Goal: Check status: Check status

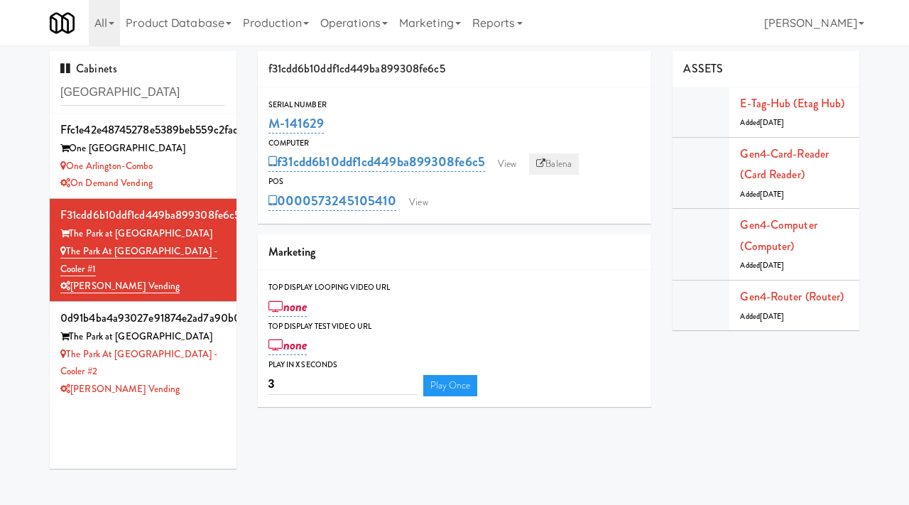
scroll to position [2, 0]
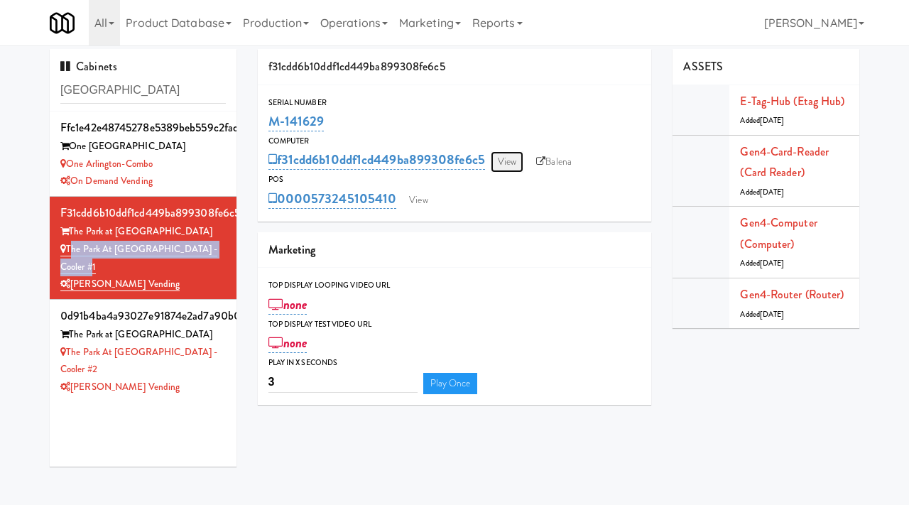
click at [511, 161] on link "View" at bounding box center [507, 161] width 33 height 21
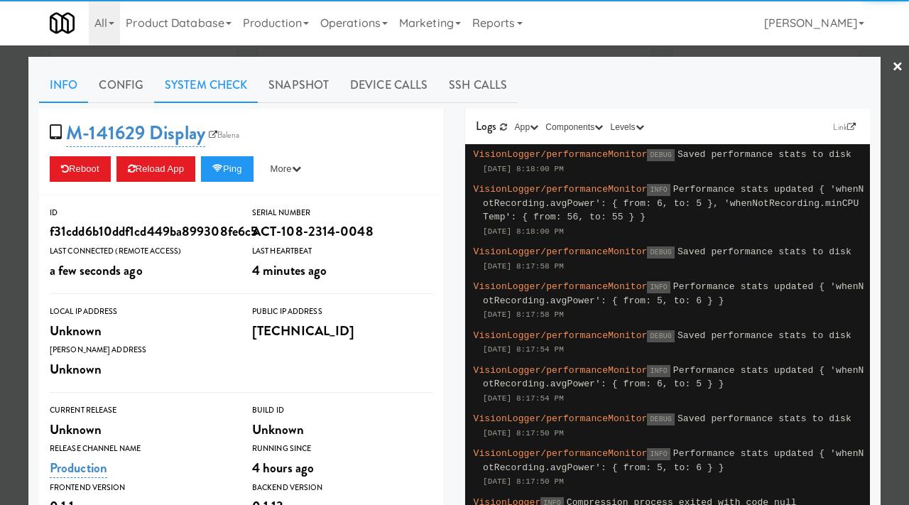
click at [215, 85] on link "System Check" at bounding box center [206, 85] width 104 height 36
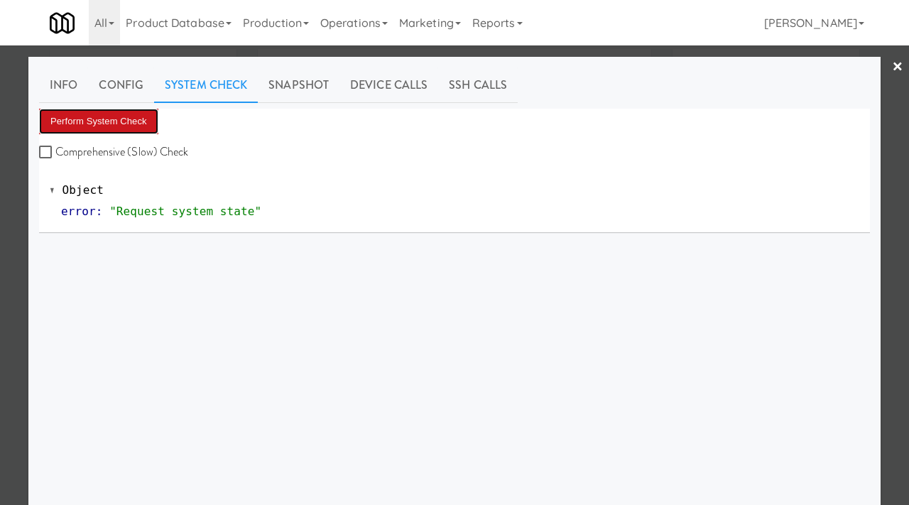
click at [121, 116] on button "Perform System Check" at bounding box center [98, 122] width 119 height 26
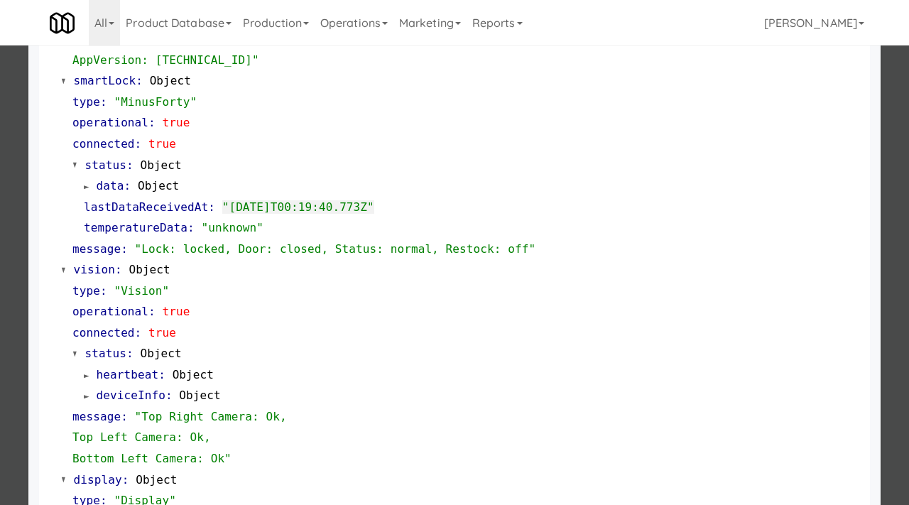
scroll to position [367, 0]
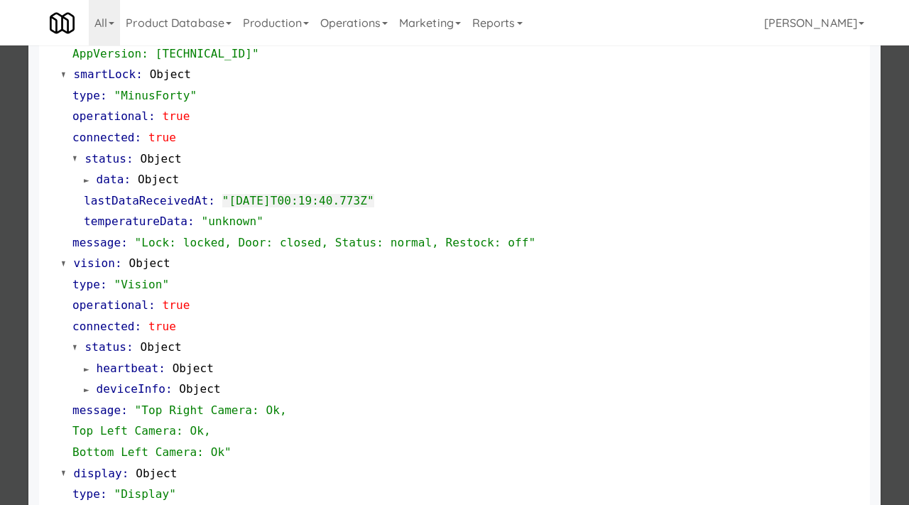
click at [0, 268] on div at bounding box center [454, 252] width 909 height 505
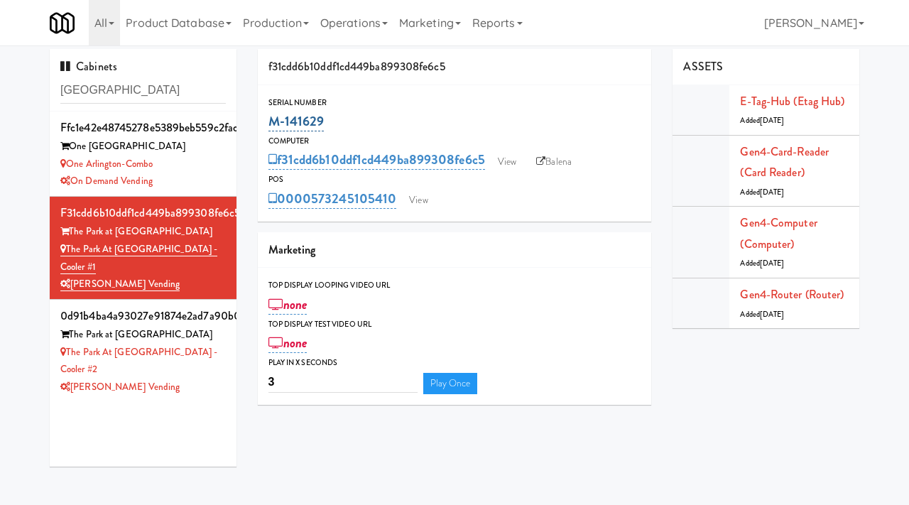
drag, startPoint x: 330, startPoint y: 124, endPoint x: 272, endPoint y: 121, distance: 57.6
click at [272, 121] on div "M-141629" at bounding box center [455, 121] width 373 height 24
copy link "M-141629"
click at [119, 91] on input "[GEOGRAPHIC_DATA]" at bounding box center [143, 90] width 166 height 26
type input "[PERSON_NAME] block"
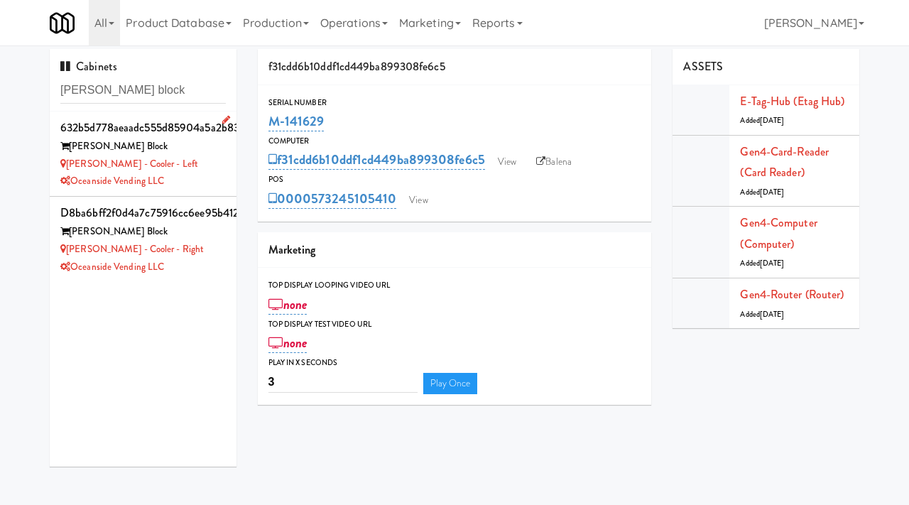
click at [172, 161] on div "[PERSON_NAME] - Cooler - Left" at bounding box center [143, 165] width 166 height 18
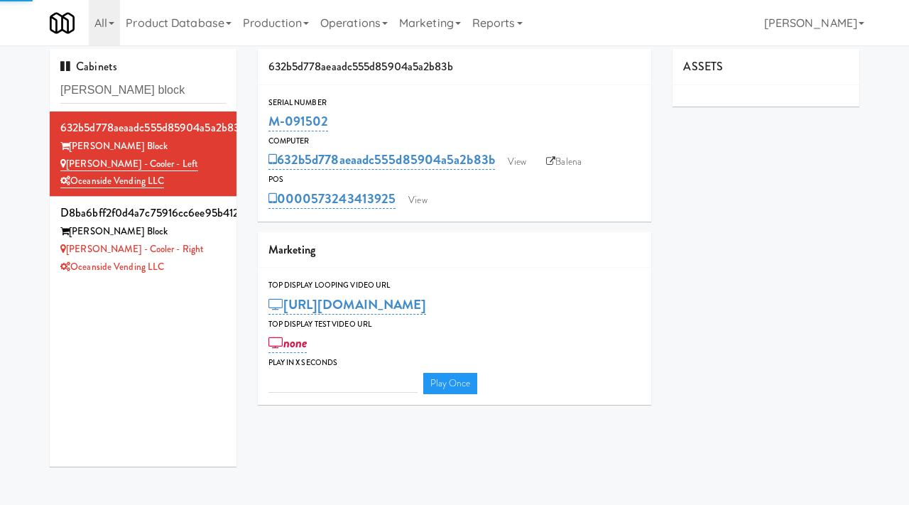
type input "3"
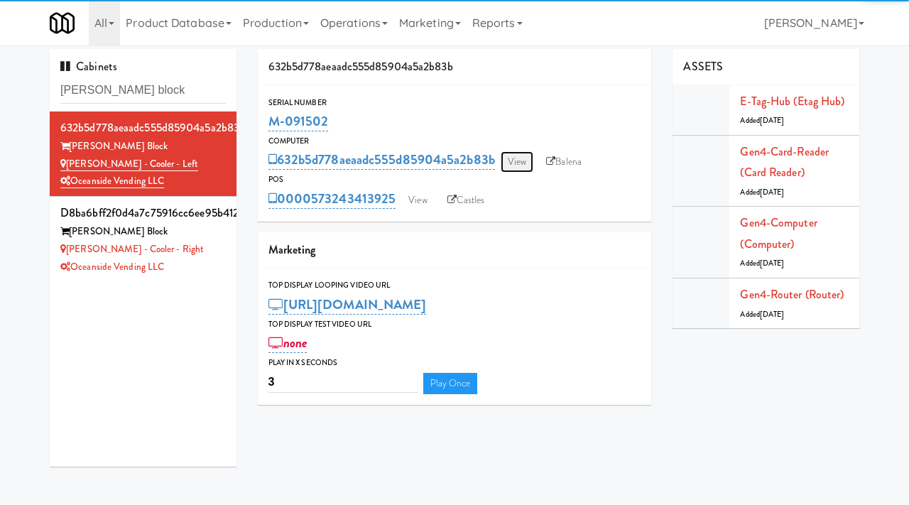
click at [526, 166] on link "View" at bounding box center [517, 161] width 33 height 21
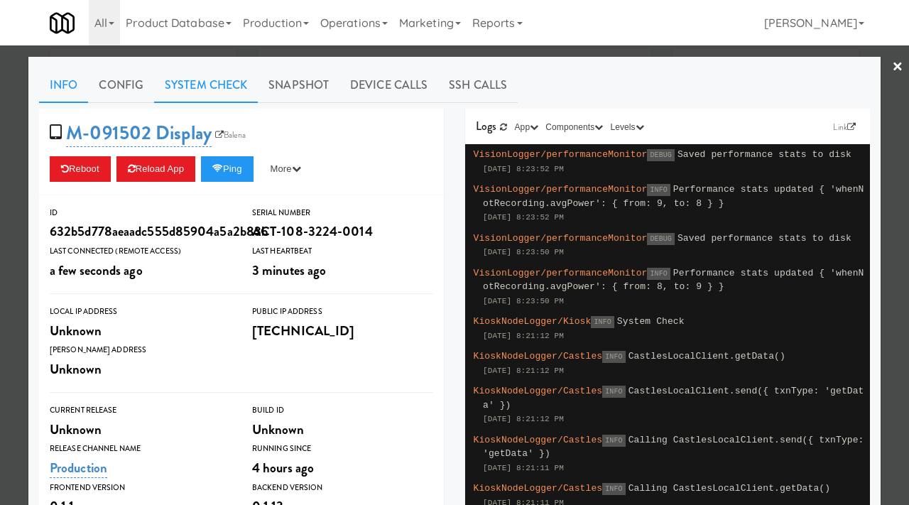
click at [192, 80] on link "System Check" at bounding box center [206, 85] width 104 height 36
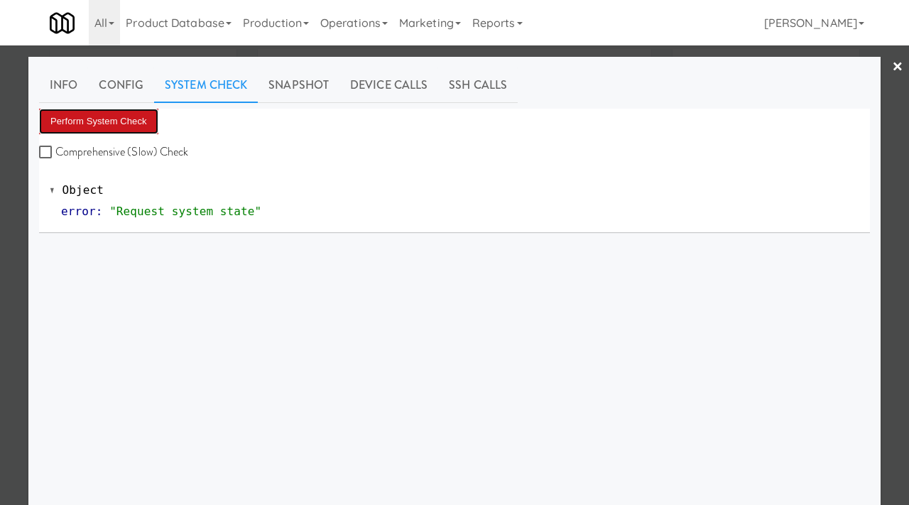
click at [100, 118] on button "Perform System Check" at bounding box center [98, 122] width 119 height 26
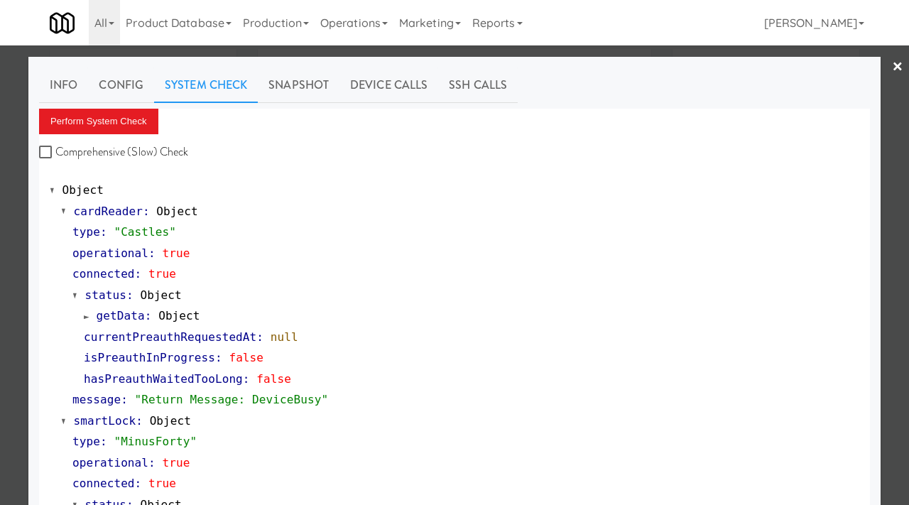
click at [0, 305] on div at bounding box center [454, 252] width 909 height 505
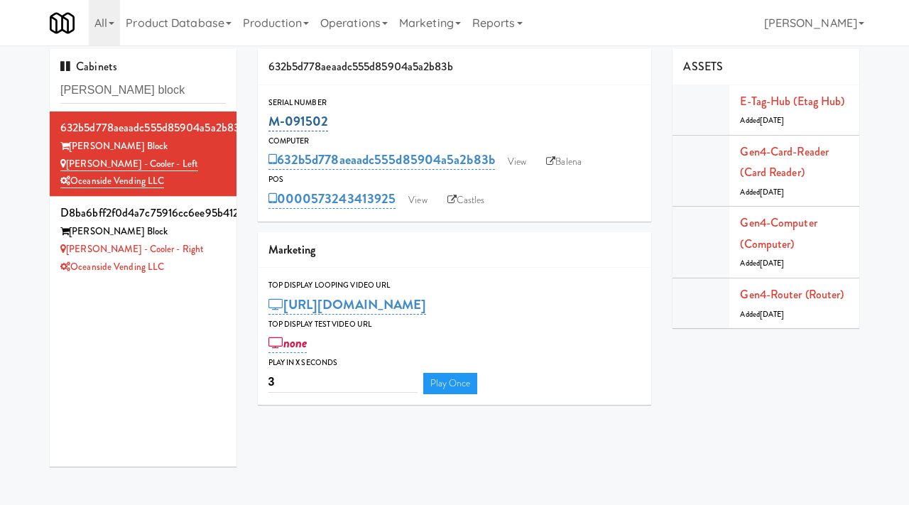
drag, startPoint x: 329, startPoint y: 120, endPoint x: 268, endPoint y: 119, distance: 61.1
click at [269, 119] on div "M-091502" at bounding box center [455, 121] width 373 height 24
copy link "M-091502"
click at [428, 198] on link "View" at bounding box center [417, 200] width 33 height 21
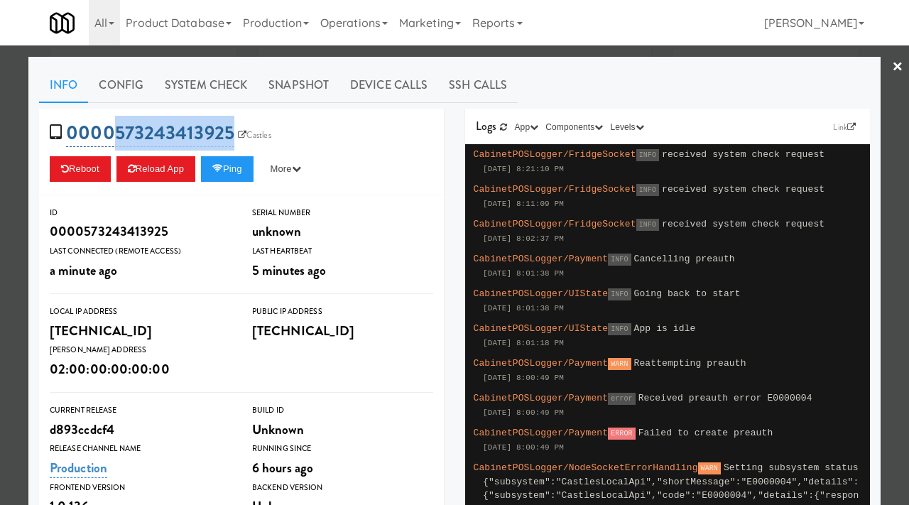
drag, startPoint x: 236, startPoint y: 119, endPoint x: 118, endPoint y: 135, distance: 118.9
click at [118, 135] on span "0000573243413925 Castles" at bounding box center [165, 132] width 231 height 27
copy link "[CREDIT_CARD_NUMBER]"
click at [21, 111] on div at bounding box center [454, 252] width 909 height 505
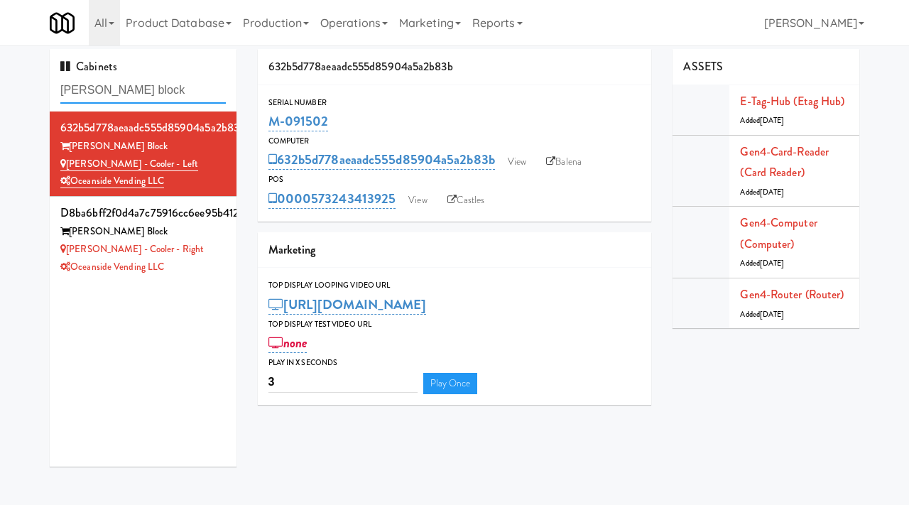
click at [150, 85] on input "[PERSON_NAME] block" at bounding box center [143, 90] width 166 height 26
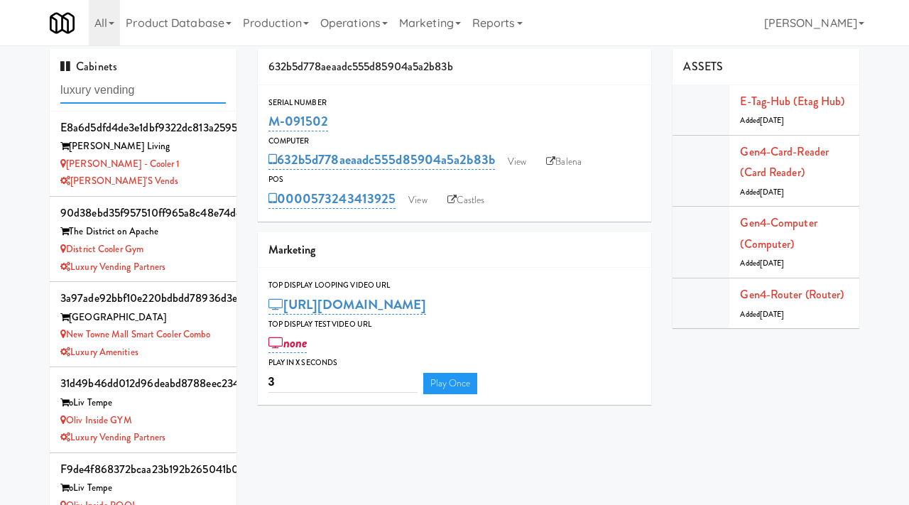
type input "luxury vending"
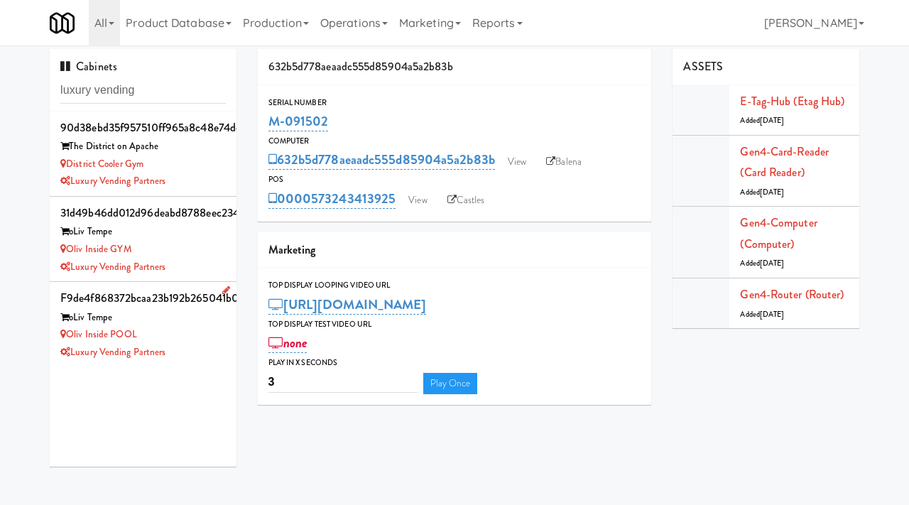
click at [202, 338] on div "Oliv Inside POOL" at bounding box center [143, 335] width 166 height 18
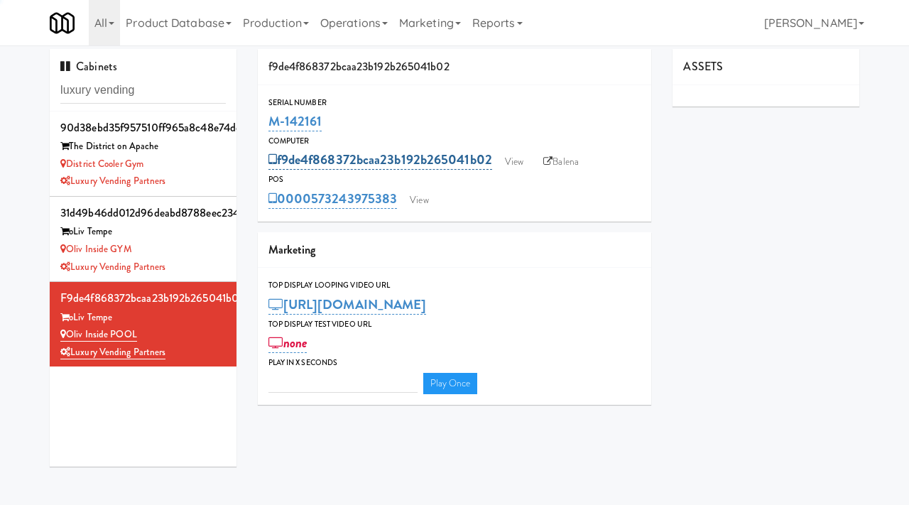
type input "3"
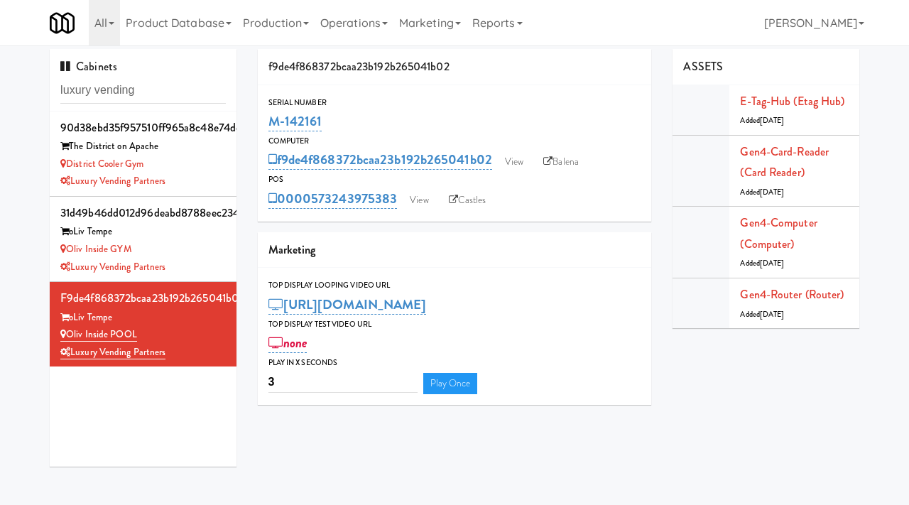
drag, startPoint x: 335, startPoint y: 122, endPoint x: 266, endPoint y: 123, distance: 68.9
click at [266, 123] on div "Serial Number M-142161" at bounding box center [455, 115] width 394 height 38
copy link "M-142161"
click at [655, 33] on div "All 325 Vending [URL][DOMAIN_NAME] 901 Smrt Mrkt [URL][DOMAIN_NAME] 9518002 [GE…" at bounding box center [455, 22] width 810 height 45
click at [147, 91] on input "luxury vending" at bounding box center [143, 90] width 166 height 26
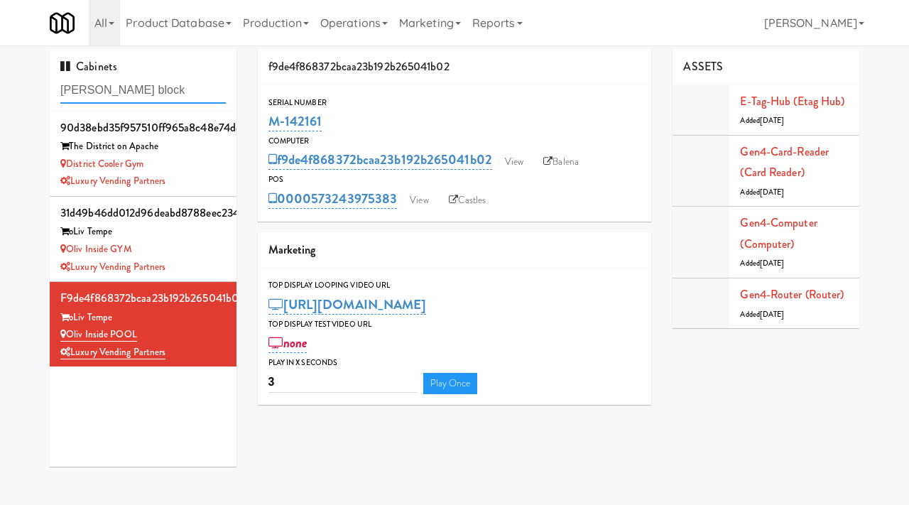
type input "[PERSON_NAME] block"
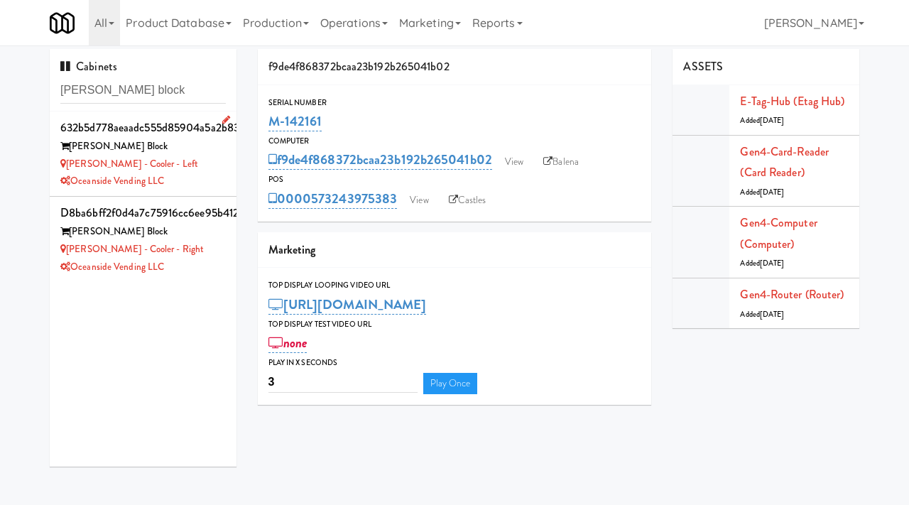
click at [189, 157] on div "[PERSON_NAME] - Cooler - Left" at bounding box center [143, 165] width 166 height 18
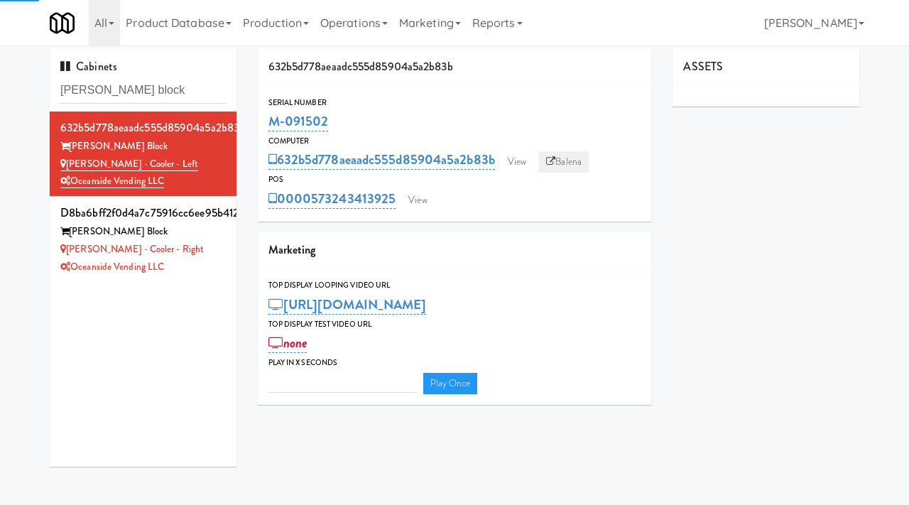
type input "3"
click at [562, 163] on link "Balena" at bounding box center [564, 161] width 50 height 21
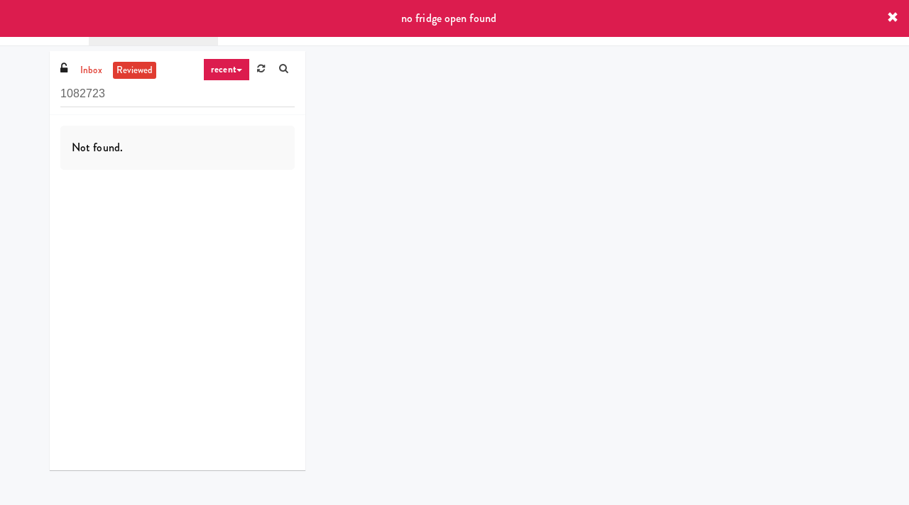
click at [904, 16] on div "no fridge open found" at bounding box center [454, 18] width 909 height 37
click at [889, 17] on icon at bounding box center [892, 17] width 11 height 11
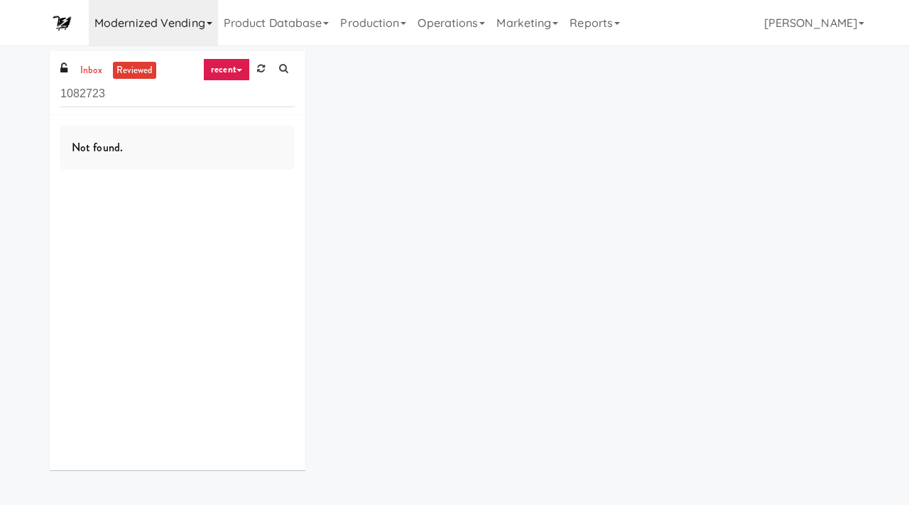
click at [202, 19] on link "Modernized Vending" at bounding box center [153, 22] width 129 height 45
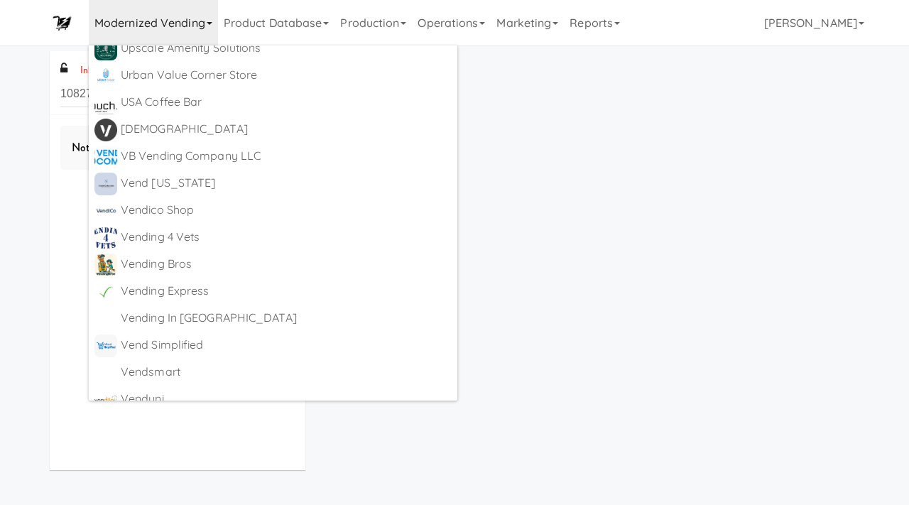
scroll to position [9023, 0]
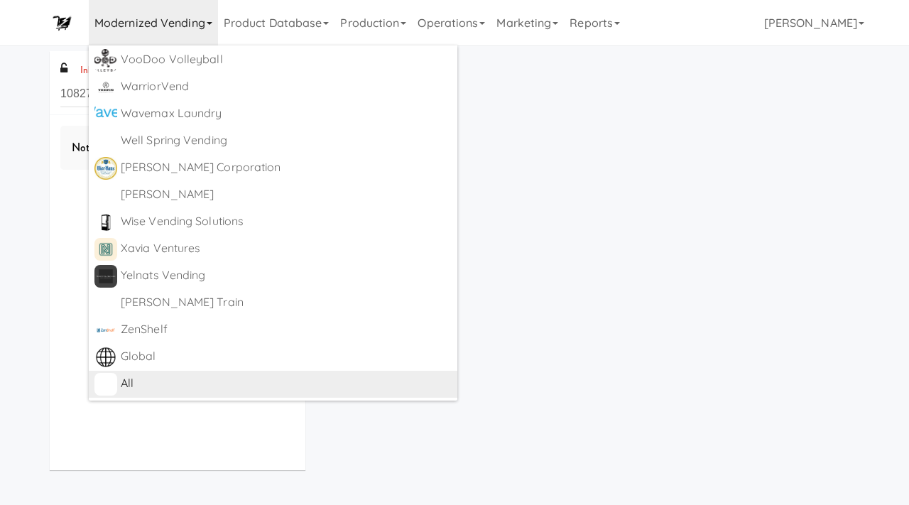
click at [160, 379] on div "All" at bounding box center [286, 383] width 331 height 21
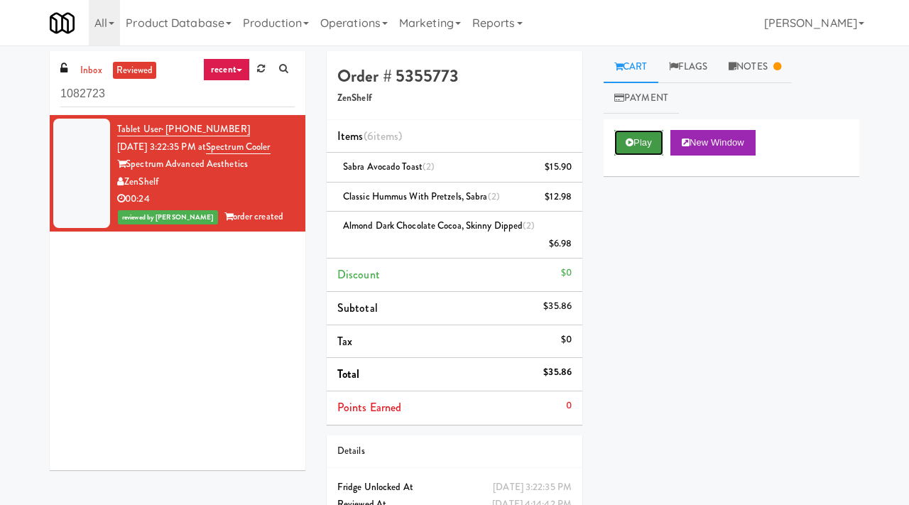
click at [637, 150] on button "Play" at bounding box center [638, 143] width 49 height 26
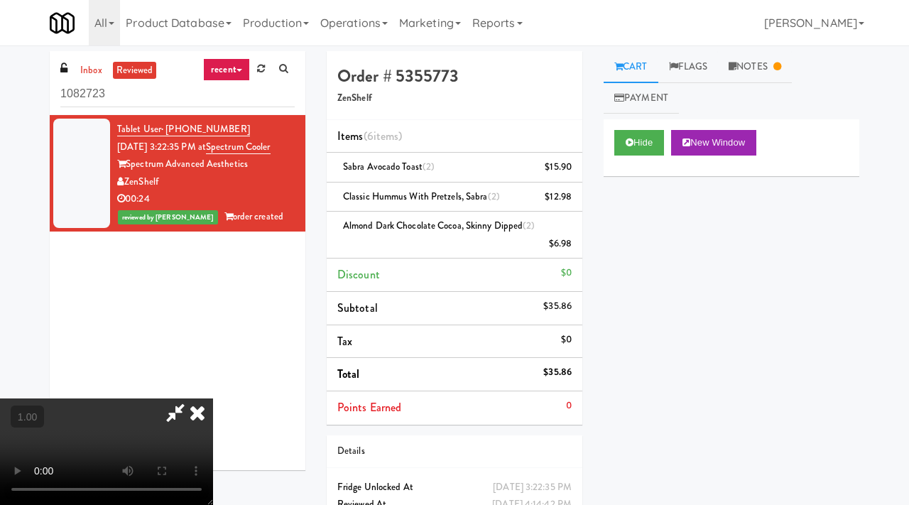
click at [561, 134] on li "Items (6 items )" at bounding box center [455, 136] width 256 height 33
click at [213, 399] on video at bounding box center [106, 452] width 213 height 107
